Goal: Task Accomplishment & Management: Manage account settings

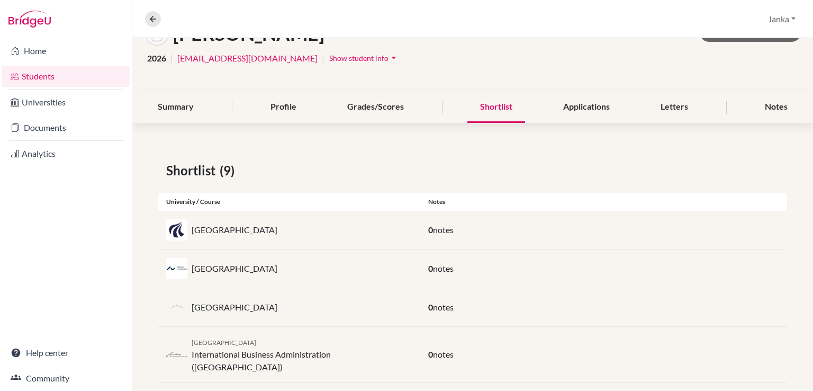
scroll to position [76, 0]
click at [765, 98] on div "Notes" at bounding box center [777, 106] width 48 height 31
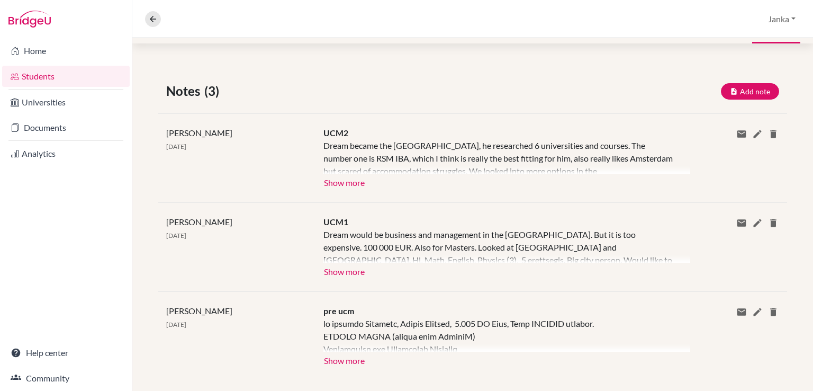
scroll to position [155, 0]
click at [732, 95] on button "Add note" at bounding box center [750, 91] width 58 height 16
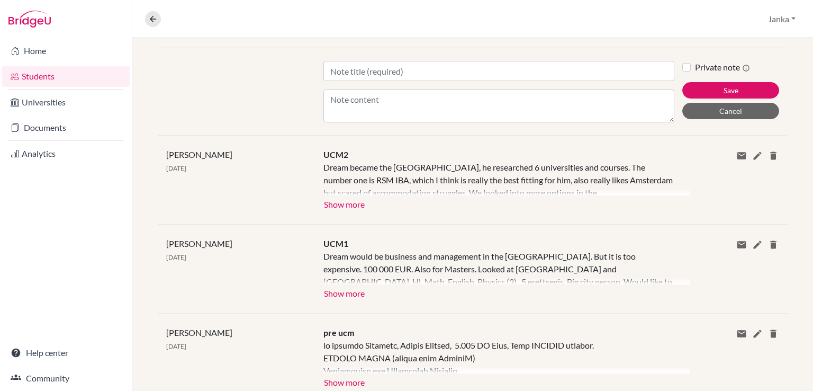
scroll to position [221, 0]
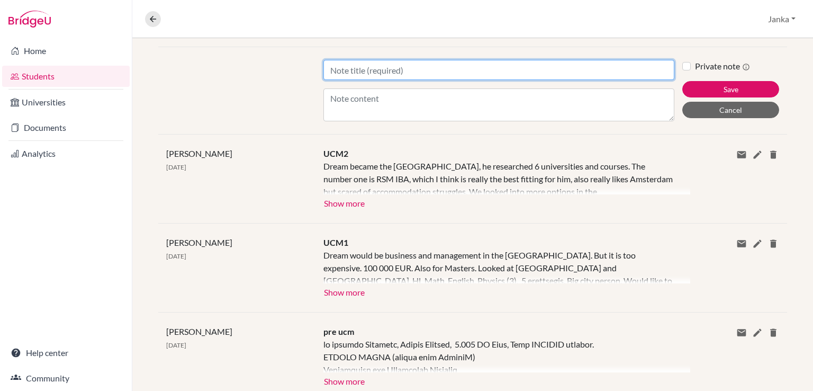
click at [359, 74] on input "Title" at bounding box center [499, 70] width 351 height 20
type input "Mentoring 1"
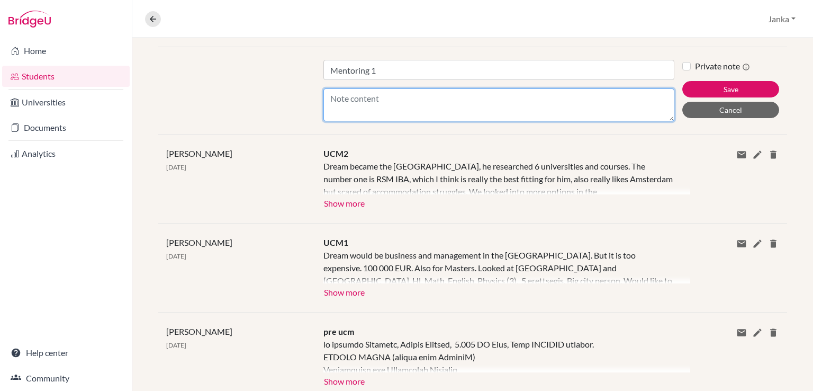
click at [362, 100] on textarea "Content" at bounding box center [499, 104] width 351 height 33
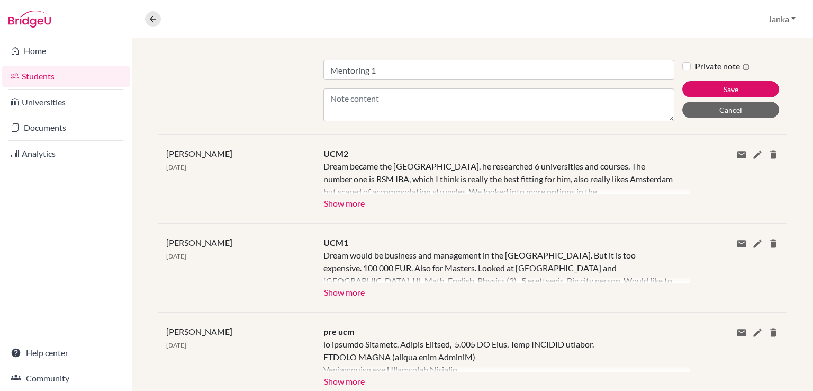
click at [475, 223] on div "[PERSON_NAME] [DATE] UCM1 Dream would be business and management in the [GEOGRA…" at bounding box center [472, 267] width 629 height 89
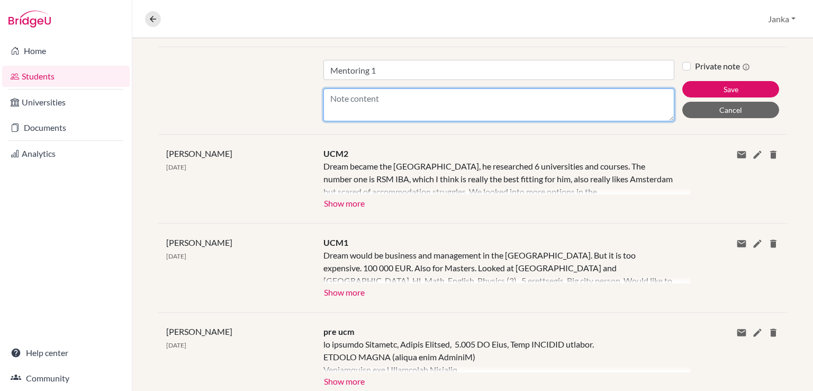
click at [371, 102] on textarea "Content" at bounding box center [499, 104] width 351 height 33
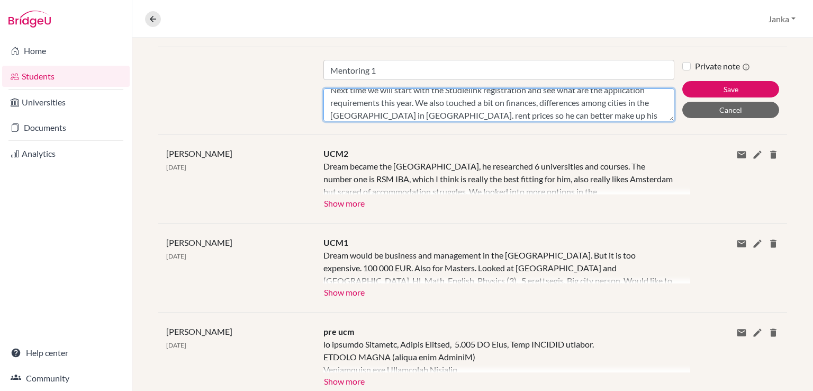
scroll to position [72, 0]
type textarea "[PERSON_NAME]'s number 1 choice is RSM IBA, he is going to an open day in the c…"
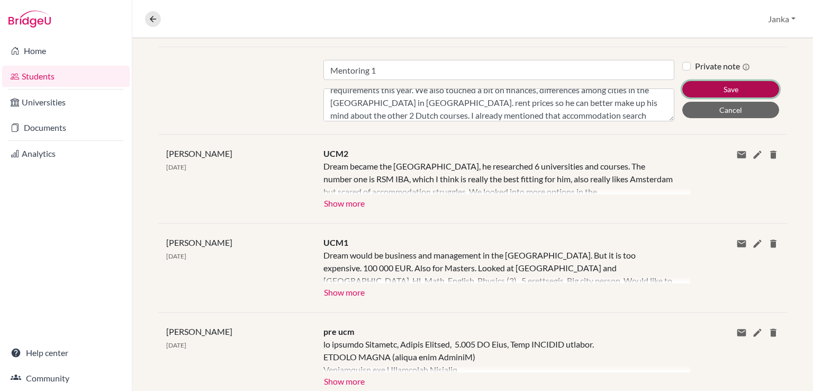
click at [744, 87] on button "Save" at bounding box center [731, 89] width 97 height 16
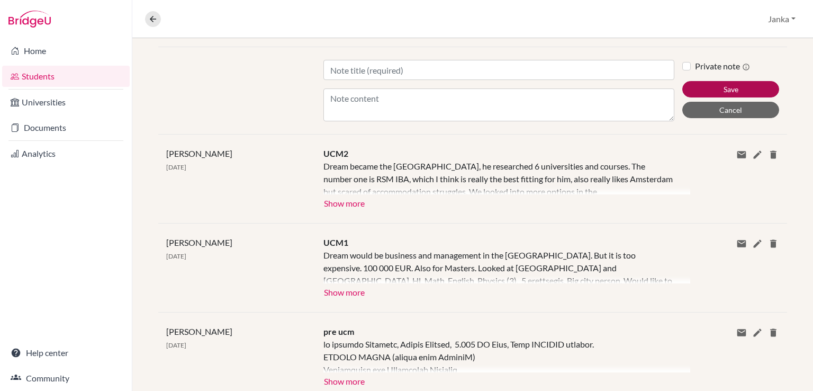
scroll to position [246, 0]
